Goal: Information Seeking & Learning: Find contact information

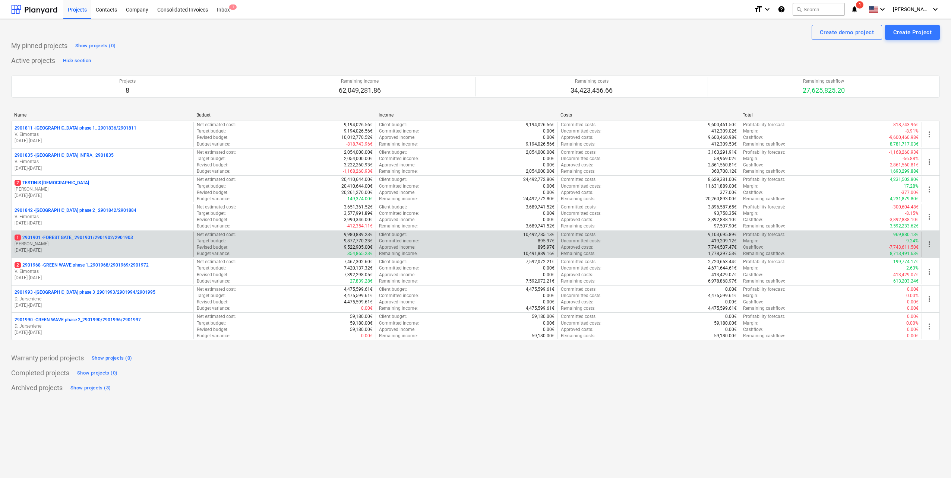
click at [123, 246] on p "[PERSON_NAME]" at bounding box center [103, 244] width 176 height 6
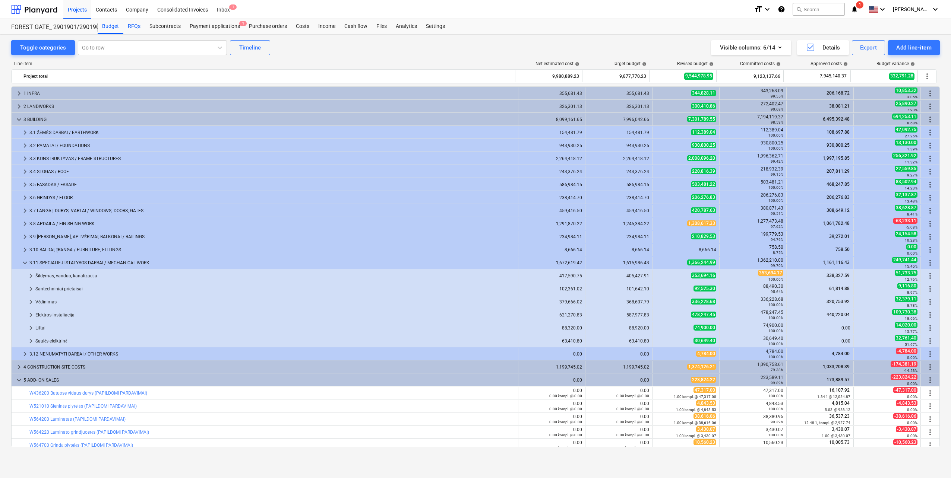
click at [135, 22] on div "RFQs" at bounding box center [134, 26] width 22 height 15
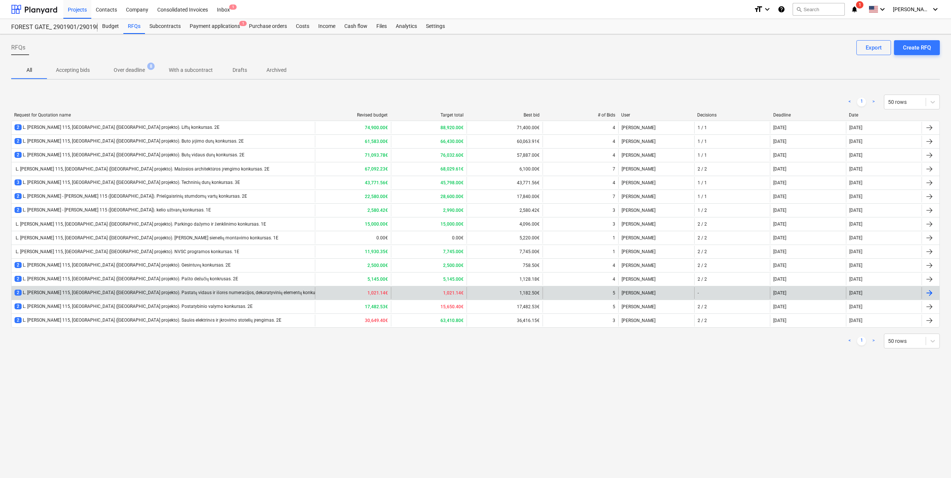
click at [185, 292] on div "2 L. [PERSON_NAME] 115, [GEOGRAPHIC_DATA] ([GEOGRAPHIC_DATA] projekto). Pastatų…" at bounding box center [173, 293] width 317 height 6
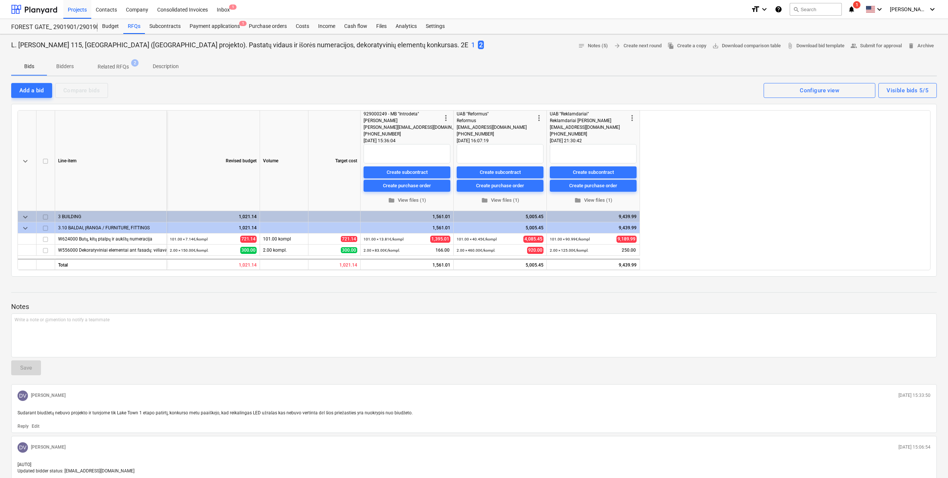
click at [471, 46] on p "1" at bounding box center [473, 45] width 4 height 9
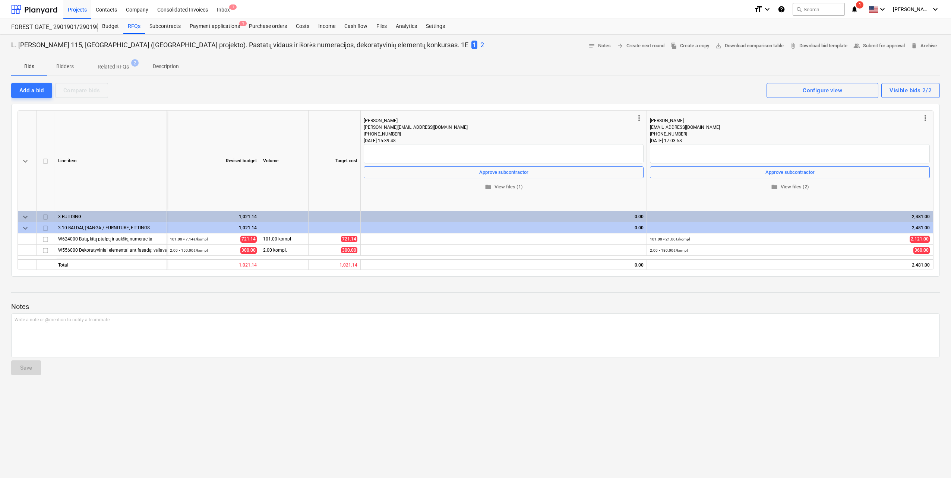
click at [480, 46] on p "2" at bounding box center [482, 45] width 4 height 9
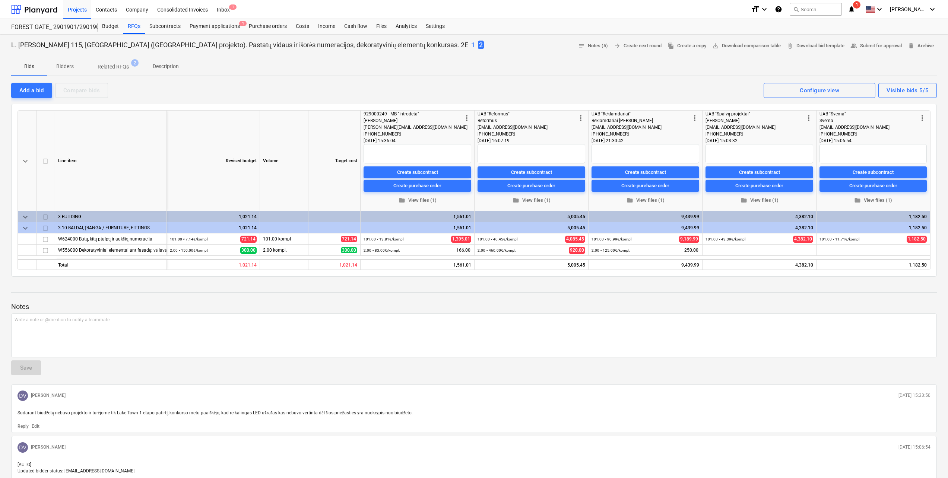
click at [471, 46] on p "1" at bounding box center [473, 45] width 4 height 9
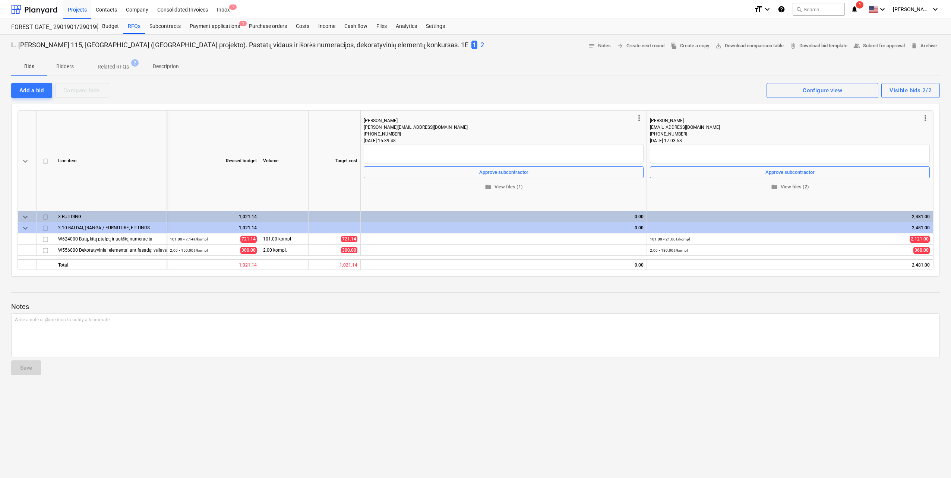
click at [480, 45] on p "2" at bounding box center [482, 45] width 4 height 9
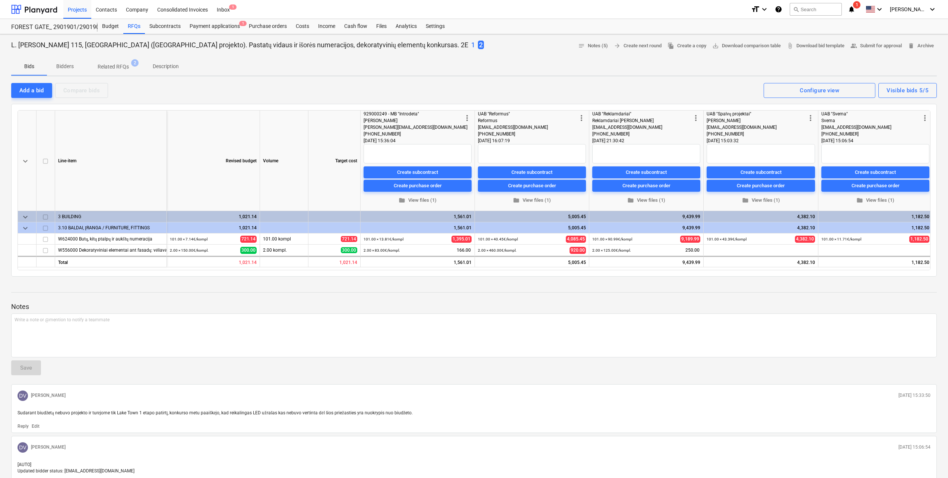
click at [471, 43] on p "1" at bounding box center [473, 45] width 4 height 9
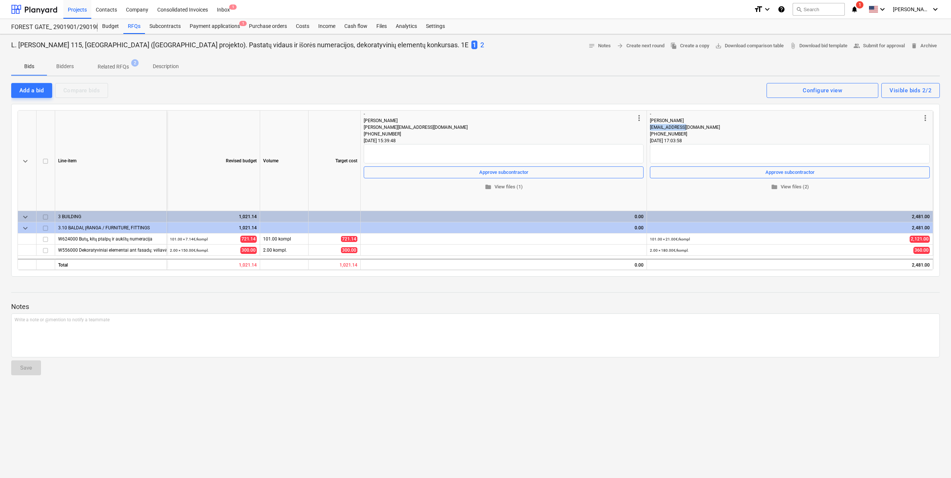
drag, startPoint x: 687, startPoint y: 129, endPoint x: 647, endPoint y: 129, distance: 39.9
click at [647, 129] on div "more_vert - [PERSON_NAME] [PERSON_NAME][EMAIL_ADDRESS][DOMAIN_NAME] +370 655 11…" at bounding box center [790, 161] width 286 height 101
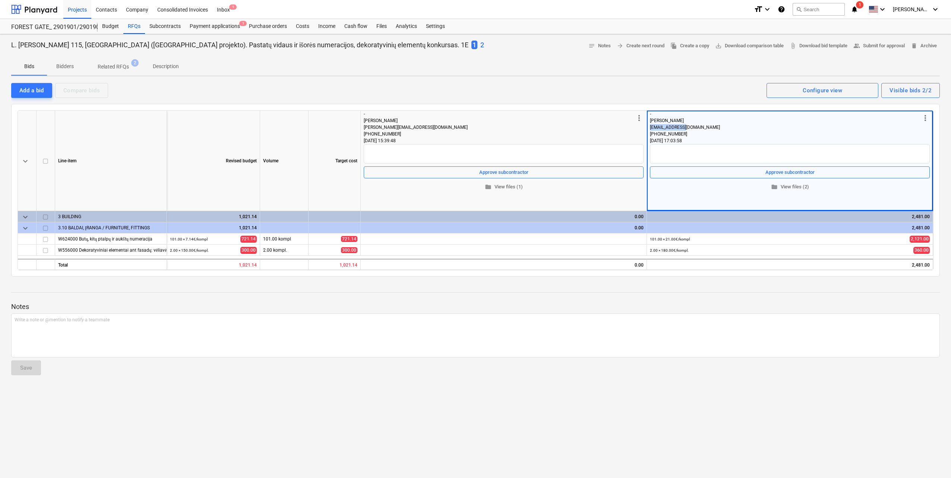
copy span "[EMAIL_ADDRESS][DOMAIN_NAME]"
click at [46, 11] on div at bounding box center [34, 9] width 46 height 19
